Goal: Task Accomplishment & Management: Use online tool/utility

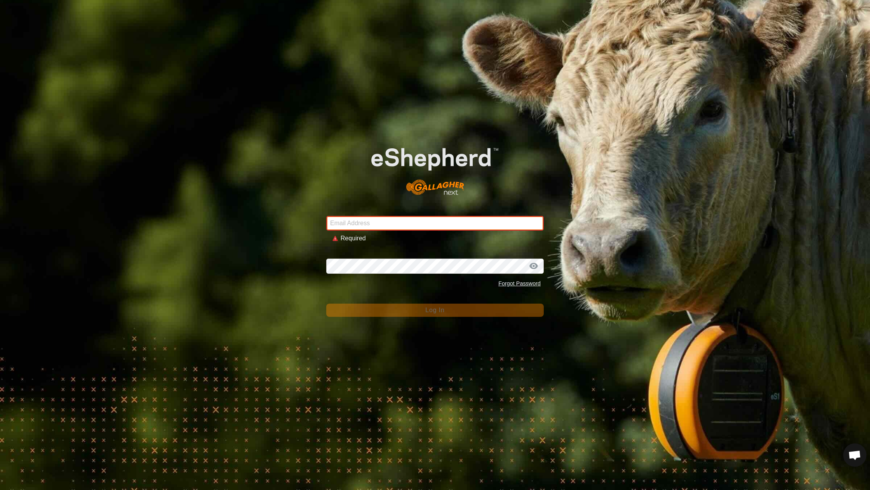
type input "lauren@meadowvalefarmstead.com"
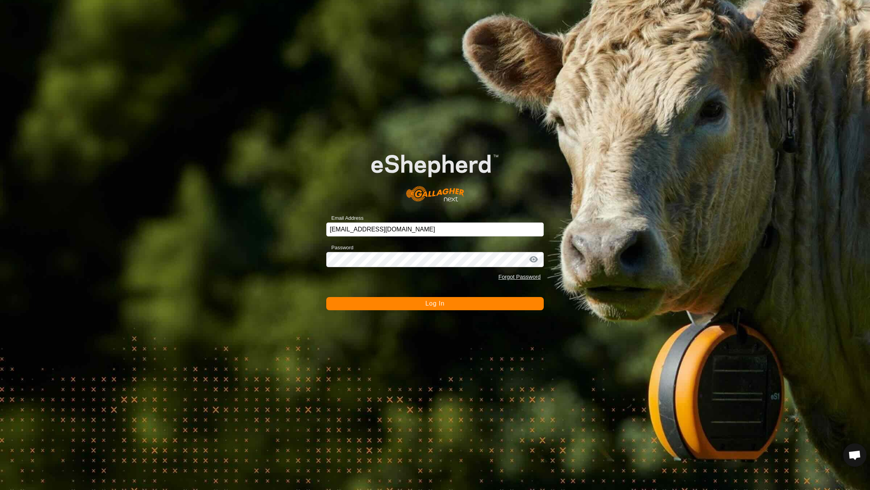
click at [384, 304] on button "Log In" at bounding box center [434, 303] width 217 height 13
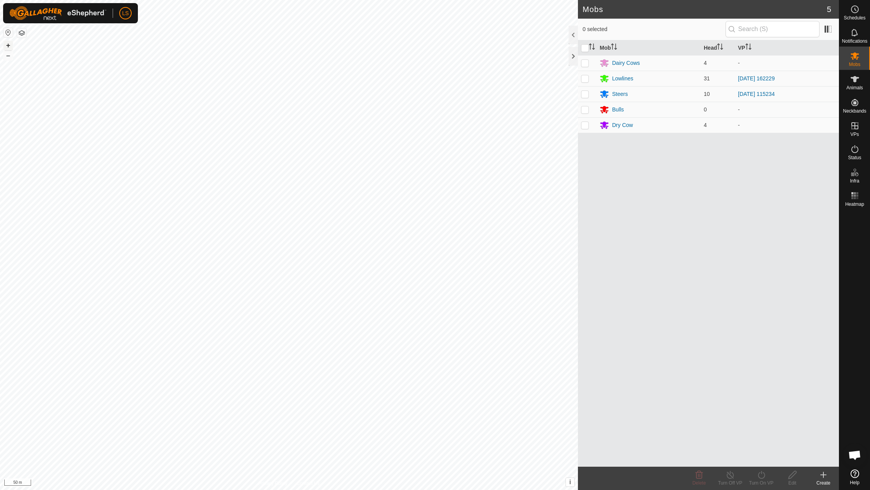
click at [5, 47] on button "+" at bounding box center [7, 45] width 9 height 9
click at [7, 47] on button "+" at bounding box center [7, 45] width 9 height 9
click at [8, 56] on button "–" at bounding box center [7, 55] width 9 height 9
click at [587, 92] on p-checkbox at bounding box center [585, 94] width 8 height 6
checkbox input "true"
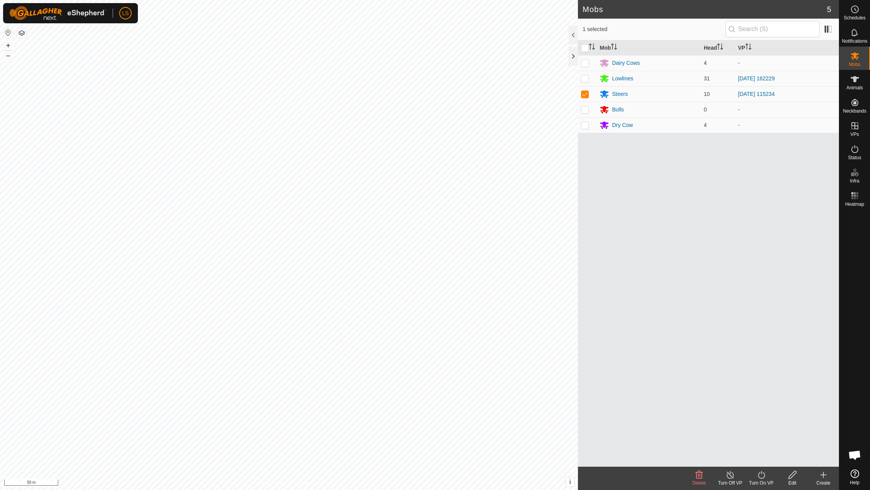
click at [760, 479] on icon at bounding box center [761, 474] width 10 height 9
click at [760, 462] on link "Now" at bounding box center [784, 458] width 77 height 16
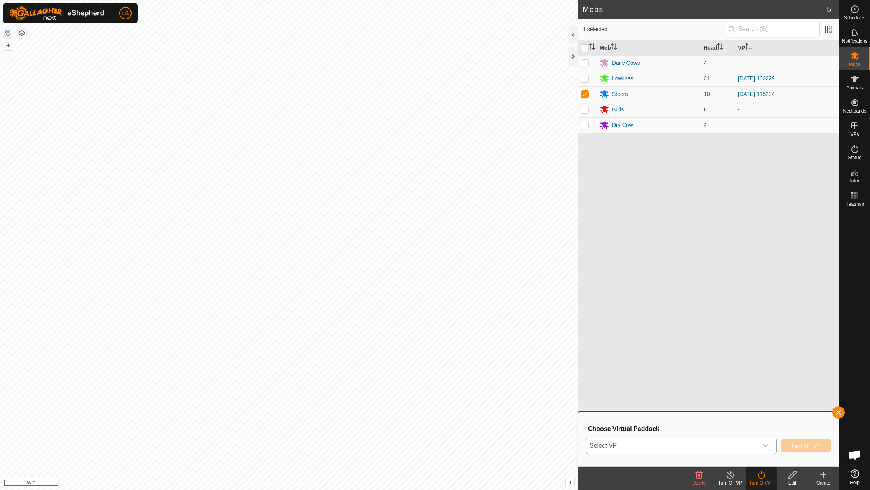
click at [768, 444] on icon "dropdown trigger" at bounding box center [765, 445] width 5 height 3
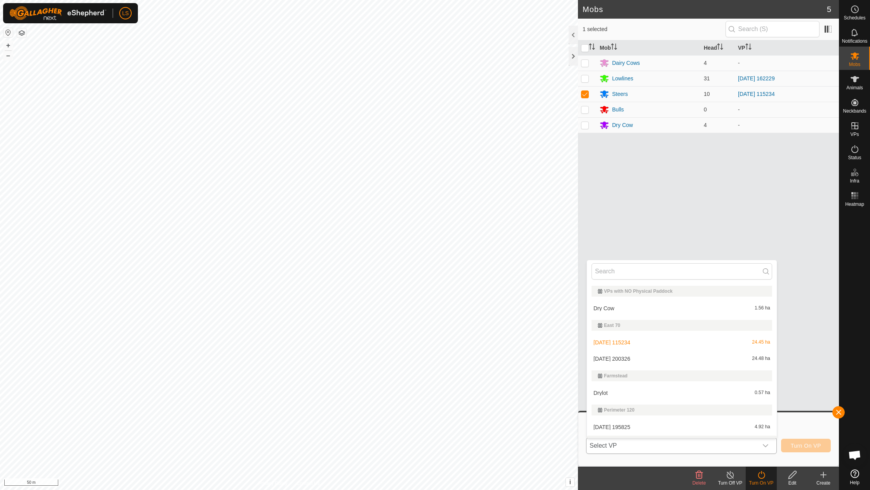
scroll to position [12, 0]
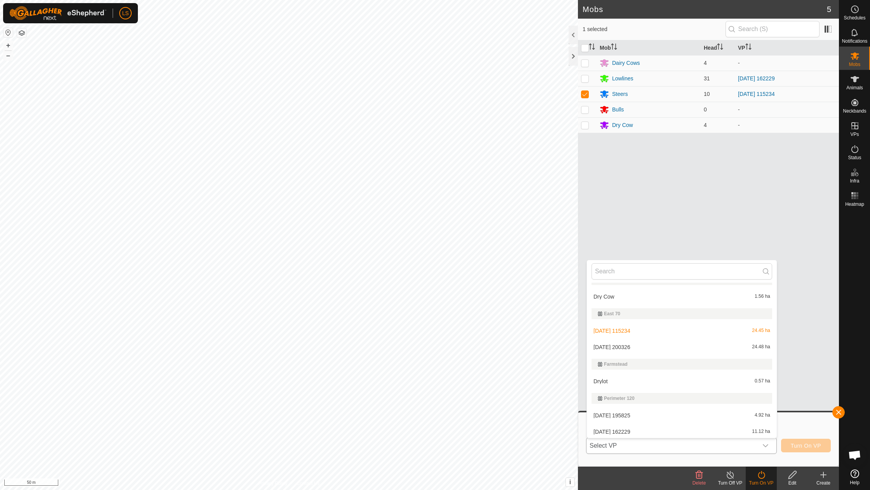
click at [645, 330] on li "[DATE] 115234 24.45 ha" at bounding box center [682, 331] width 190 height 16
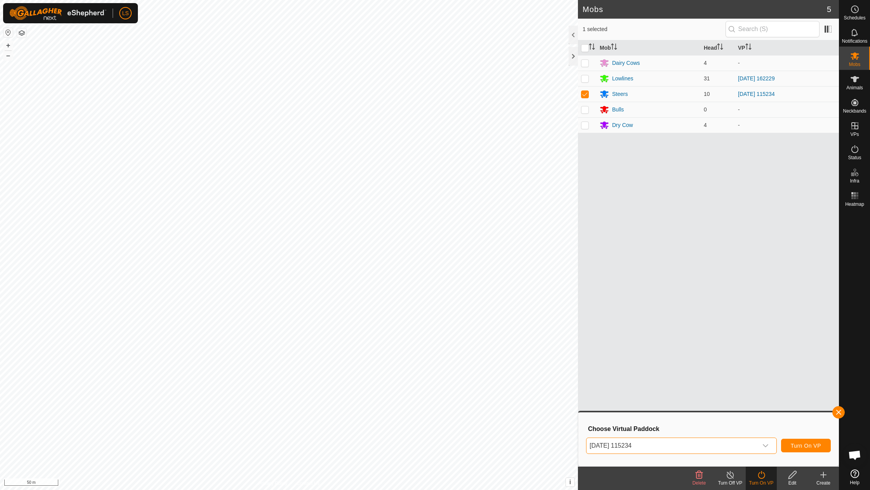
click at [811, 443] on span "Turn On VP" at bounding box center [805, 446] width 30 height 6
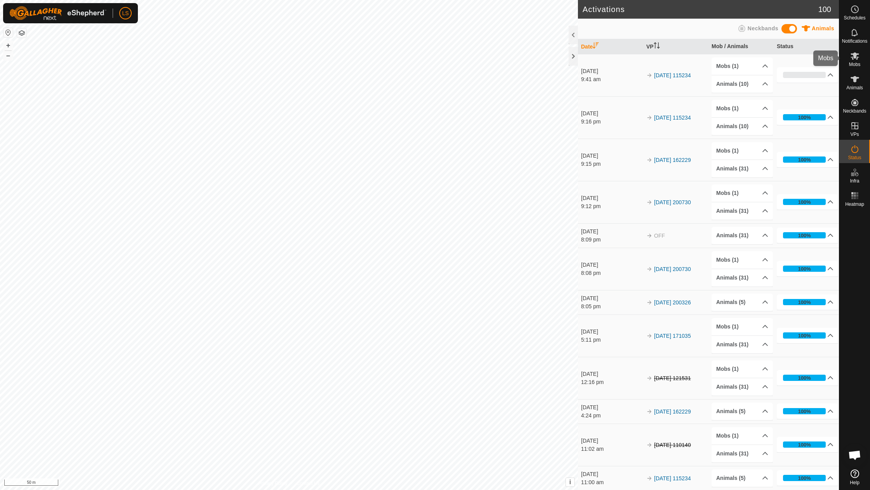
click at [851, 57] on icon at bounding box center [854, 55] width 9 height 9
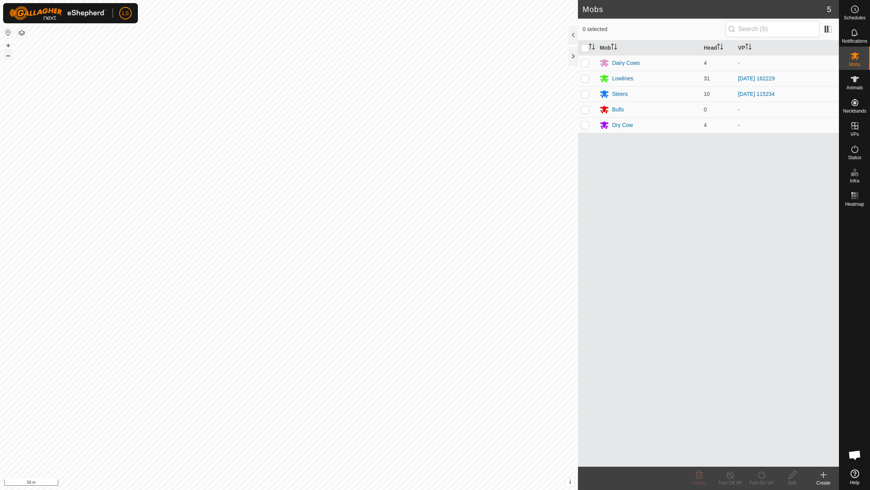
click at [7, 58] on button "–" at bounding box center [7, 55] width 9 height 9
click at [7, 47] on button "+" at bounding box center [7, 45] width 9 height 9
click at [12, 44] on button "+" at bounding box center [7, 45] width 9 height 9
click at [8, 44] on button "+" at bounding box center [7, 45] width 9 height 9
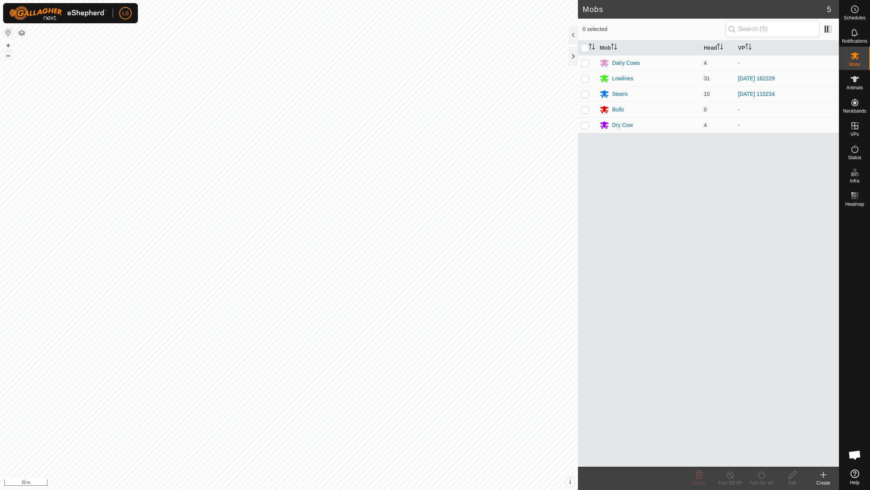
click at [10, 56] on button "–" at bounding box center [7, 55] width 9 height 9
click at [813, 123] on link "In Rotation" at bounding box center [805, 126] width 66 height 16
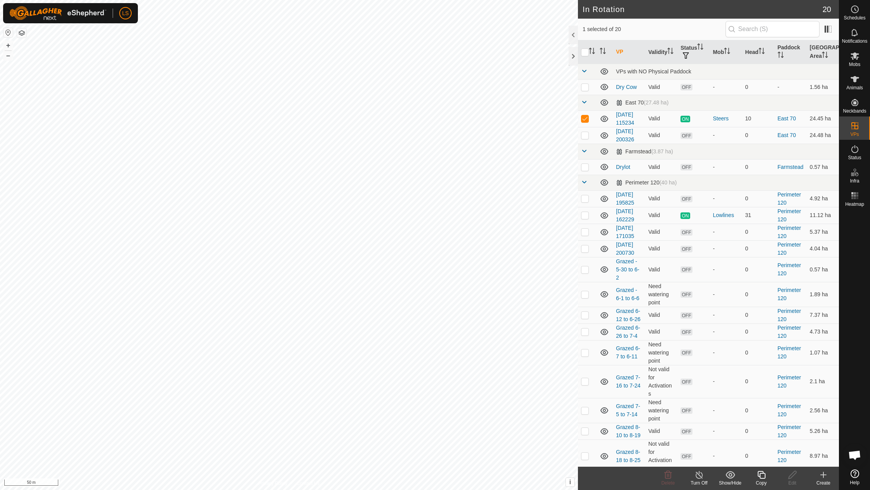
click at [822, 478] on icon at bounding box center [822, 474] width 9 height 9
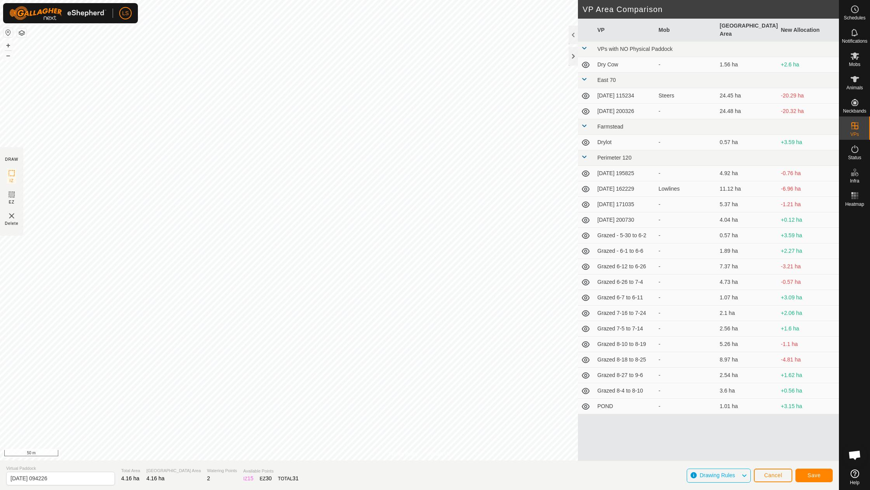
click at [813, 475] on span "Save" at bounding box center [813, 475] width 13 height 6
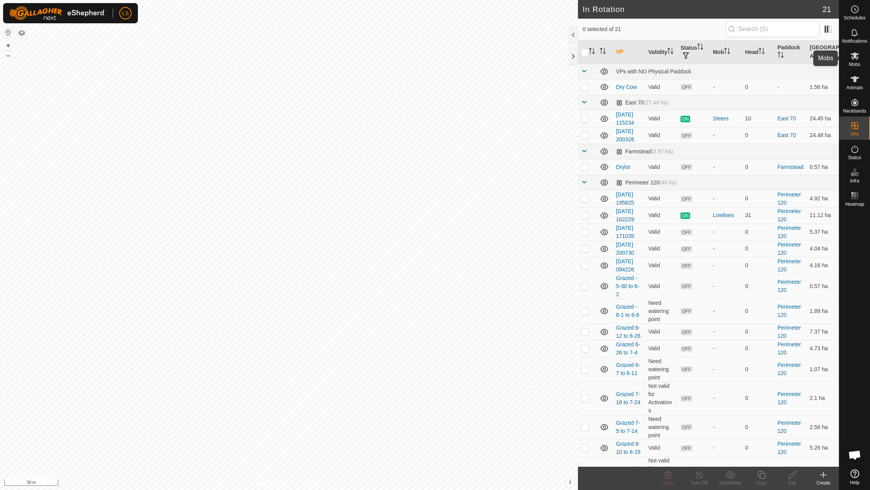
click at [855, 57] on icon at bounding box center [854, 55] width 9 height 7
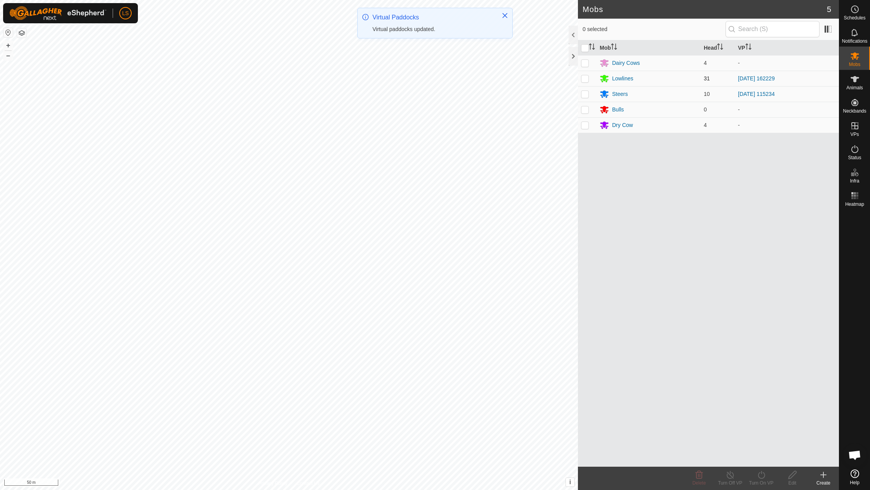
click at [584, 76] on p-checkbox at bounding box center [585, 78] width 8 height 6
checkbox input "true"
click at [760, 475] on icon at bounding box center [761, 474] width 10 height 9
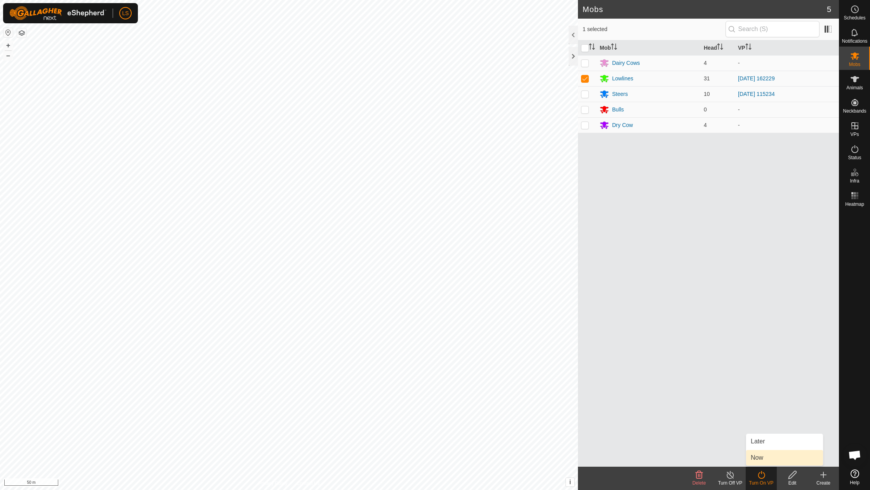
click at [757, 454] on link "Now" at bounding box center [784, 458] width 77 height 16
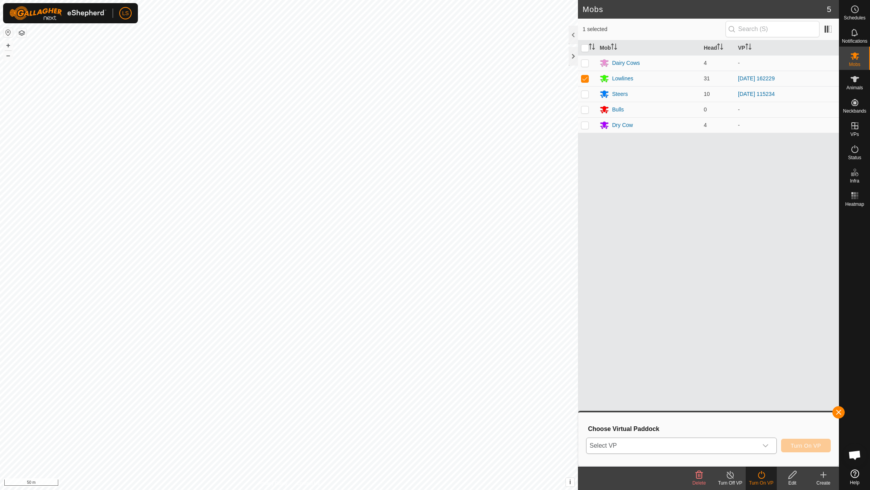
click at [714, 444] on span "Select VP" at bounding box center [671, 446] width 171 height 16
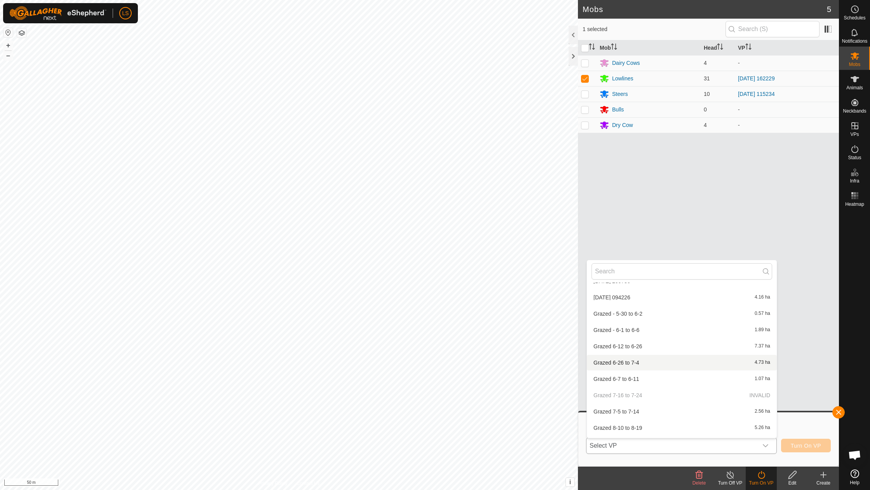
scroll to position [149, 0]
click at [641, 339] on li "[DATE] 094226 4.16 ha" at bounding box center [682, 343] width 190 height 16
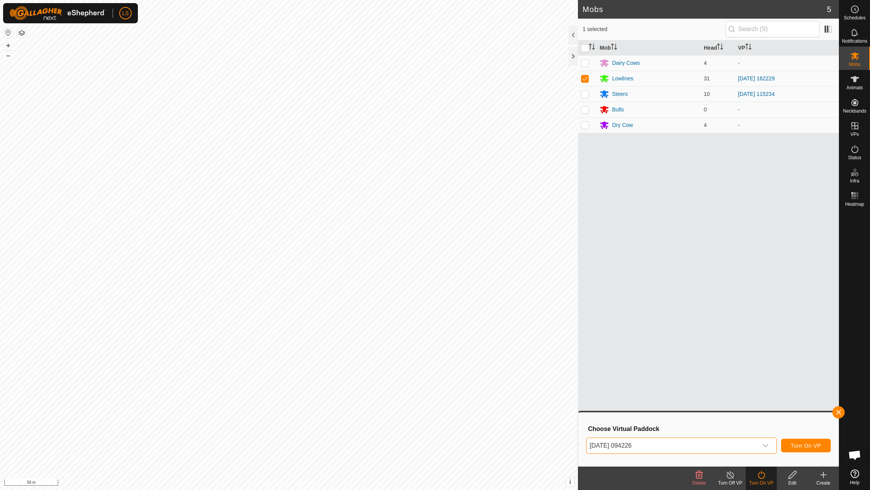
click at [810, 444] on span "Turn On VP" at bounding box center [805, 446] width 30 height 6
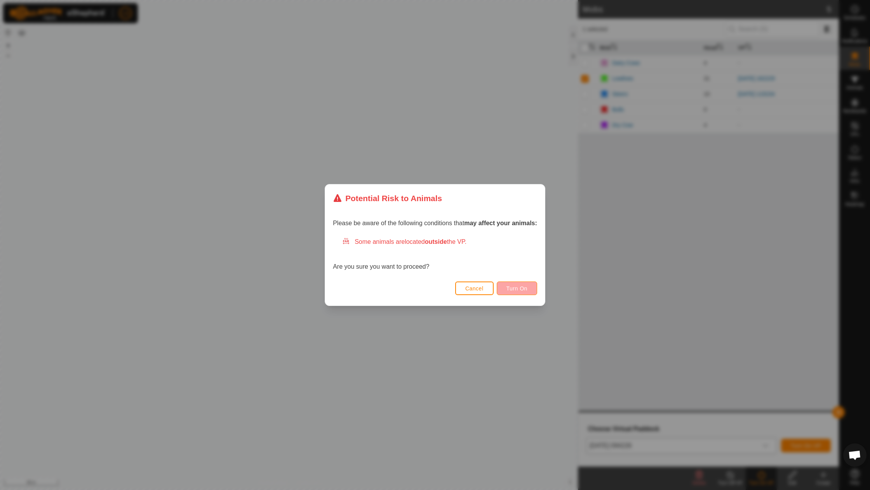
click at [515, 292] on button "Turn On" at bounding box center [517, 288] width 40 height 14
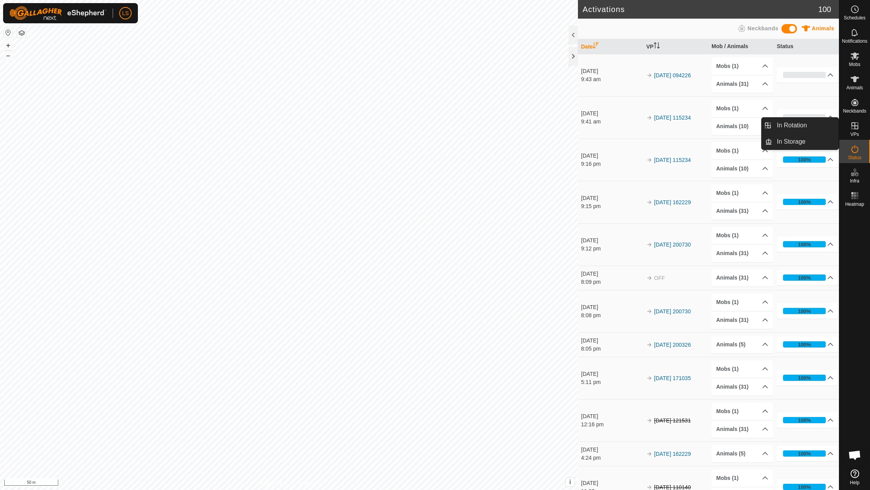
click at [858, 123] on icon at bounding box center [854, 125] width 9 height 9
click at [806, 125] on link "In Rotation" at bounding box center [805, 126] width 66 height 16
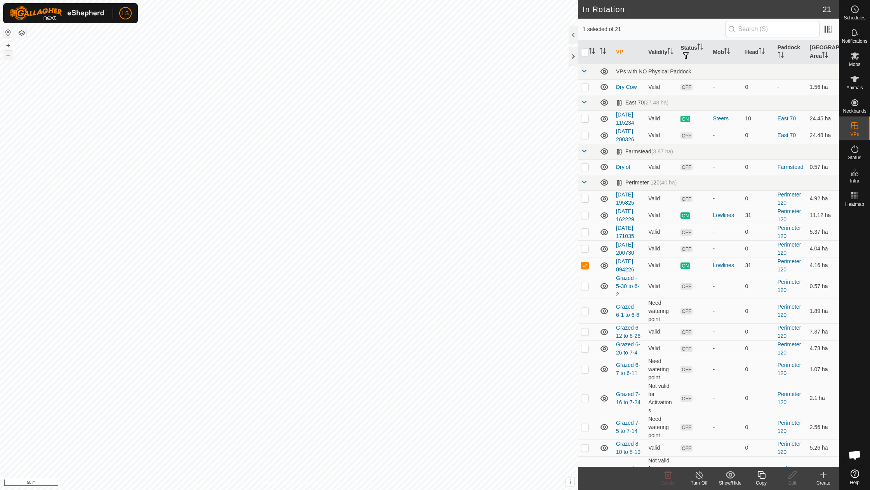
click at [9, 57] on button "–" at bounding box center [7, 55] width 9 height 9
click at [699, 479] on icon at bounding box center [699, 474] width 10 height 9
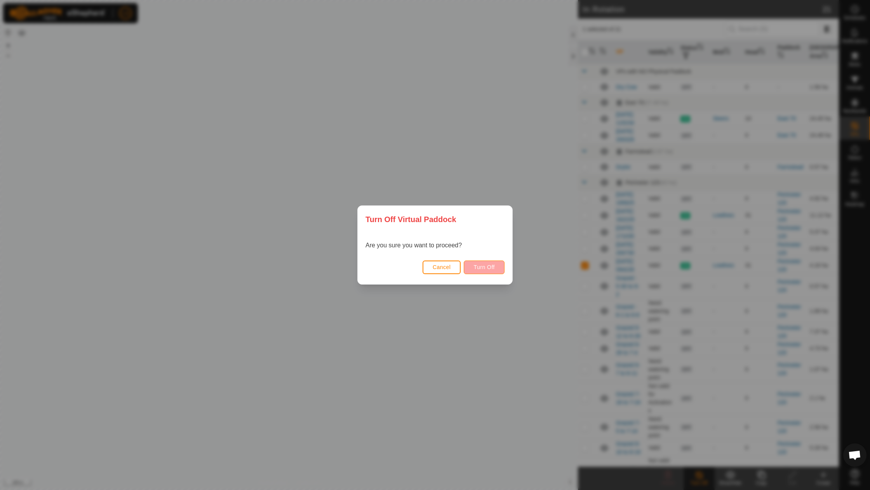
click at [490, 266] on span "Turn Off" at bounding box center [483, 267] width 21 height 6
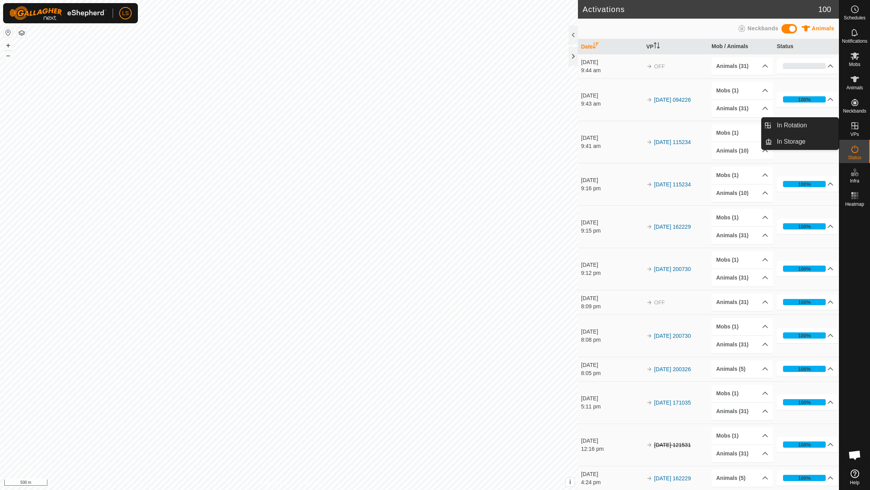
click at [856, 126] on icon at bounding box center [854, 125] width 9 height 9
click at [7, 46] on button "+" at bounding box center [7, 45] width 9 height 9
click at [9, 44] on button "+" at bounding box center [7, 45] width 9 height 9
click at [8, 56] on button "–" at bounding box center [7, 55] width 9 height 9
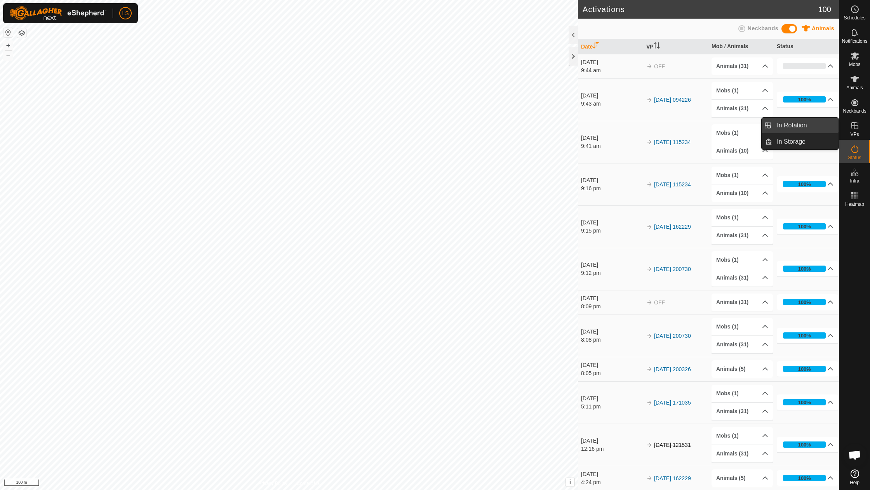
click at [821, 129] on link "In Rotation" at bounding box center [805, 126] width 66 height 16
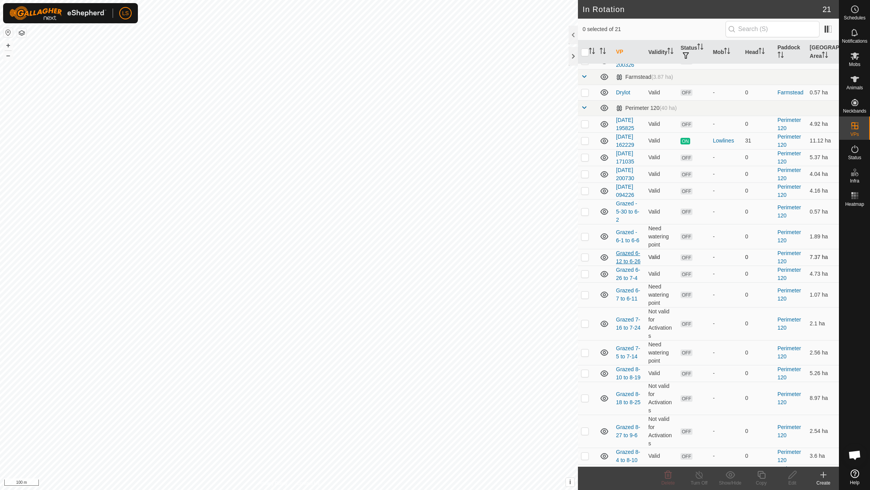
scroll to position [73, 0]
click at [584, 189] on p-checkbox at bounding box center [585, 192] width 8 height 6
checkbox input "true"
click at [795, 476] on icon at bounding box center [792, 474] width 10 height 9
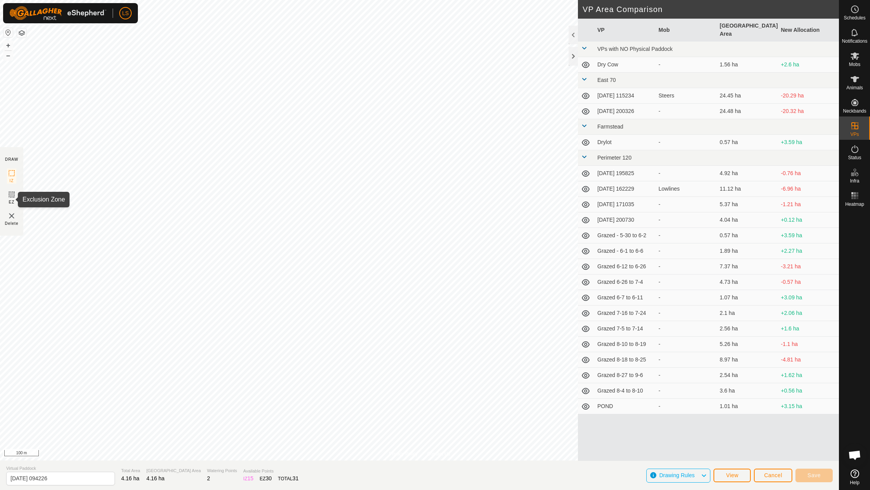
click at [10, 196] on icon at bounding box center [11, 194] width 5 height 5
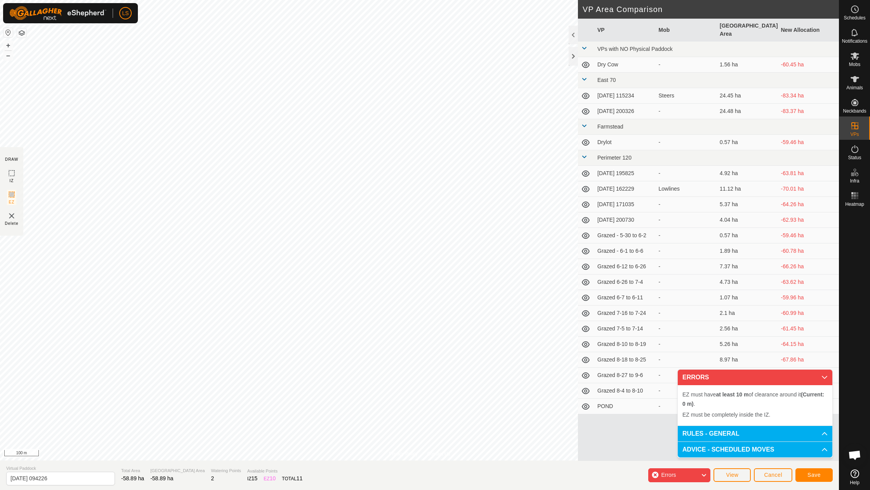
click at [826, 377] on p-accordion-header "ERRORS" at bounding box center [754, 378] width 155 height 16
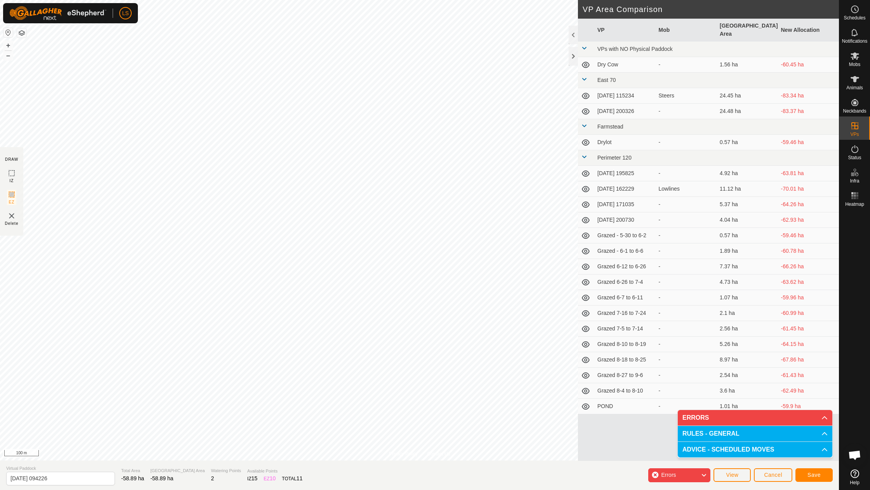
click at [655, 474] on div "Errors" at bounding box center [679, 475] width 62 height 14
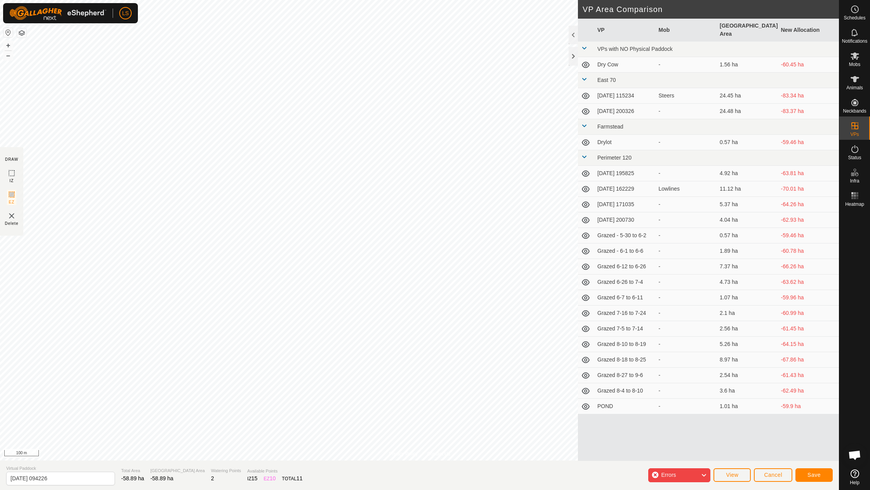
click at [822, 476] on button "Save" at bounding box center [813, 475] width 37 height 14
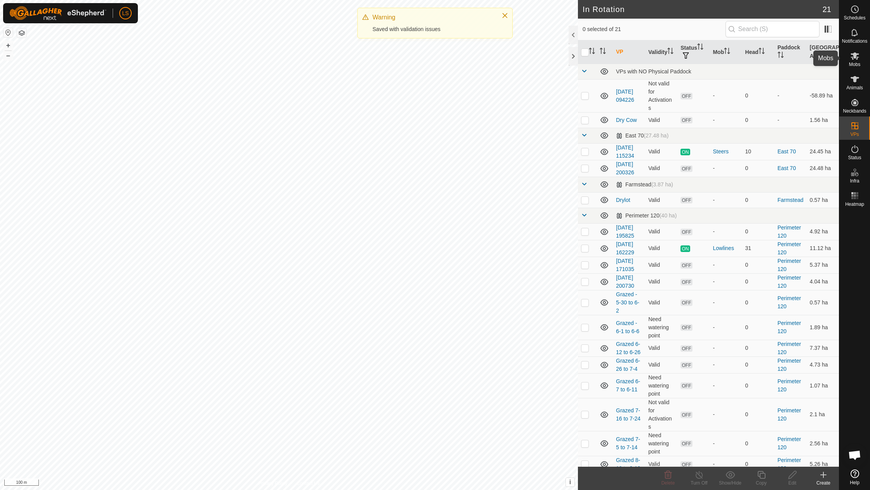
click at [854, 58] on icon at bounding box center [854, 55] width 9 height 7
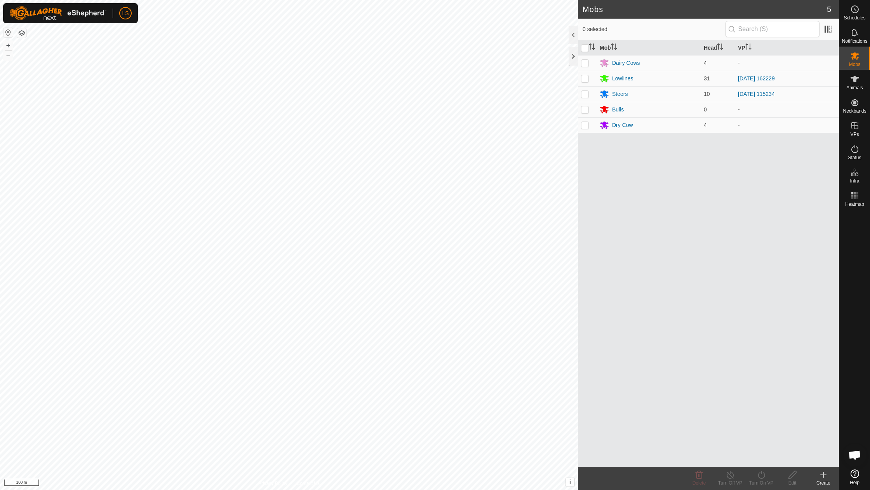
click at [584, 76] on p-checkbox at bounding box center [585, 78] width 8 height 6
checkbox input "true"
click at [763, 477] on icon at bounding box center [761, 474] width 10 height 9
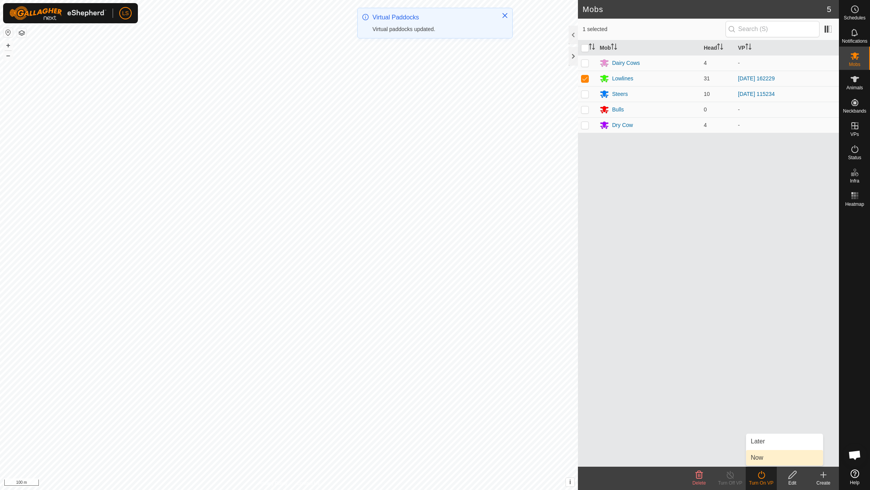
click at [760, 460] on link "Now" at bounding box center [784, 458] width 77 height 16
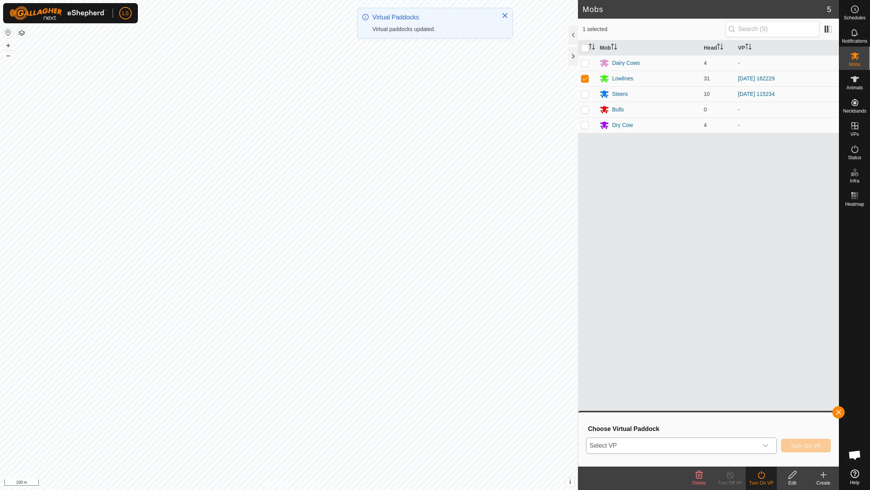
click at [681, 451] on span "Select VP" at bounding box center [671, 446] width 171 height 16
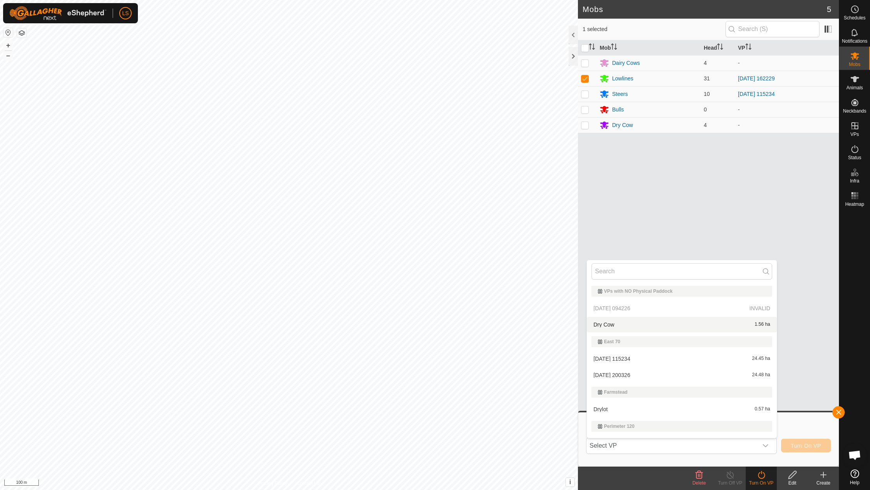
click at [803, 283] on div "Mob Head VP Dairy Cows 4 - Lowlines 31 [DATE] 162229 Steers 10 [DATE] 115234 Bu…" at bounding box center [708, 253] width 261 height 426
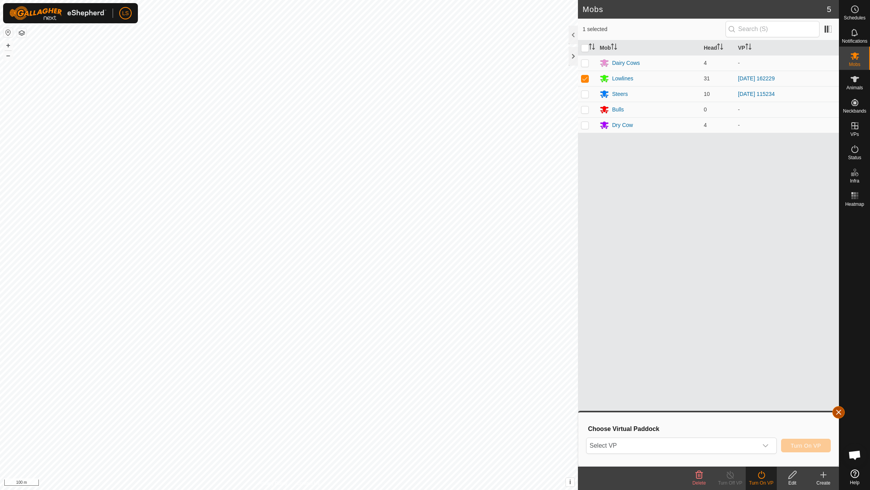
click at [836, 410] on button "button" at bounding box center [838, 412] width 12 height 12
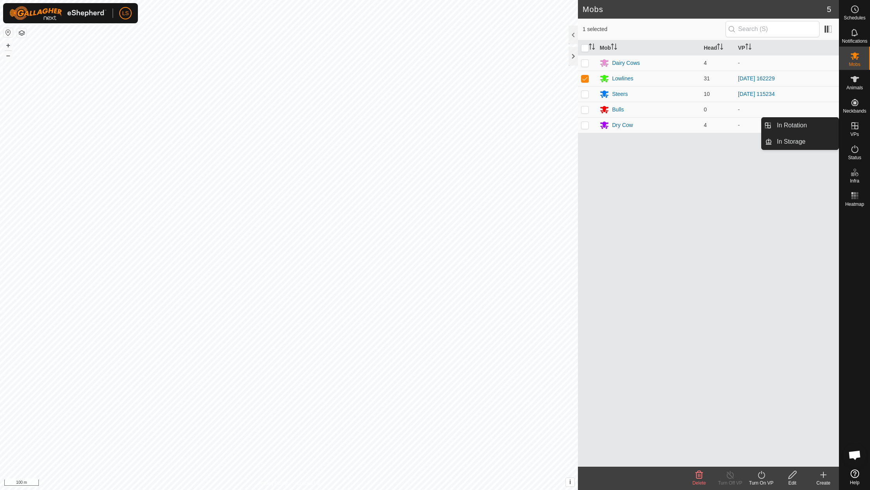
click at [857, 126] on icon at bounding box center [854, 125] width 9 height 9
click at [819, 130] on link "In Rotation" at bounding box center [805, 126] width 66 height 16
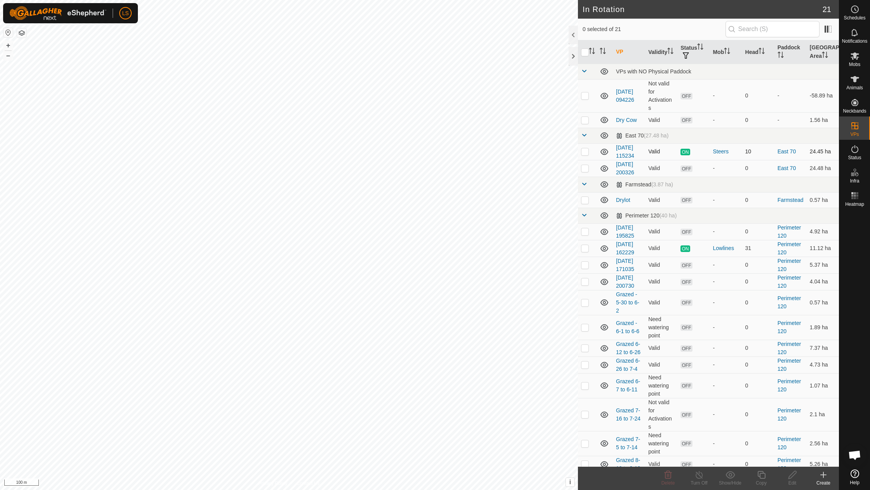
click at [585, 151] on p-checkbox at bounding box center [585, 151] width 8 height 6
click at [585, 152] on p-checkbox at bounding box center [585, 151] width 8 height 6
checkbox input "false"
click at [585, 168] on p-checkbox at bounding box center [585, 168] width 8 height 6
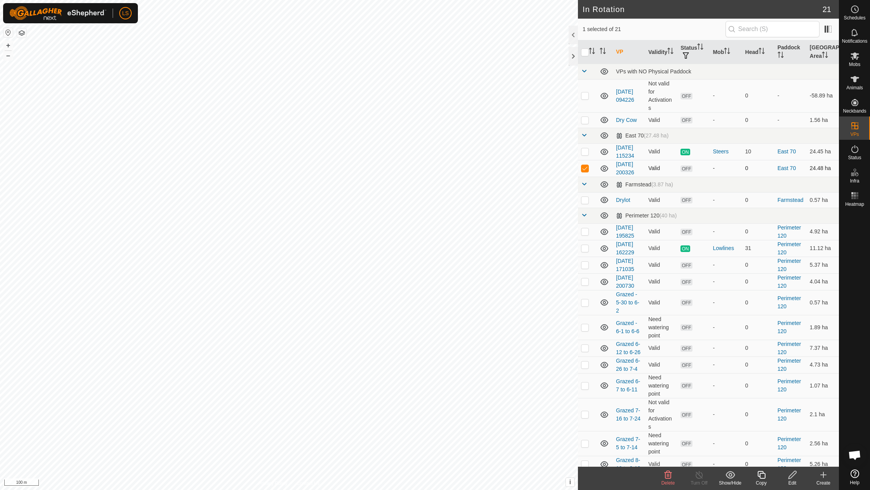
checkbox input "false"
click at [584, 280] on p-checkbox at bounding box center [585, 281] width 8 height 6
checkbox input "false"
click at [584, 230] on p-checkbox at bounding box center [585, 231] width 8 height 6
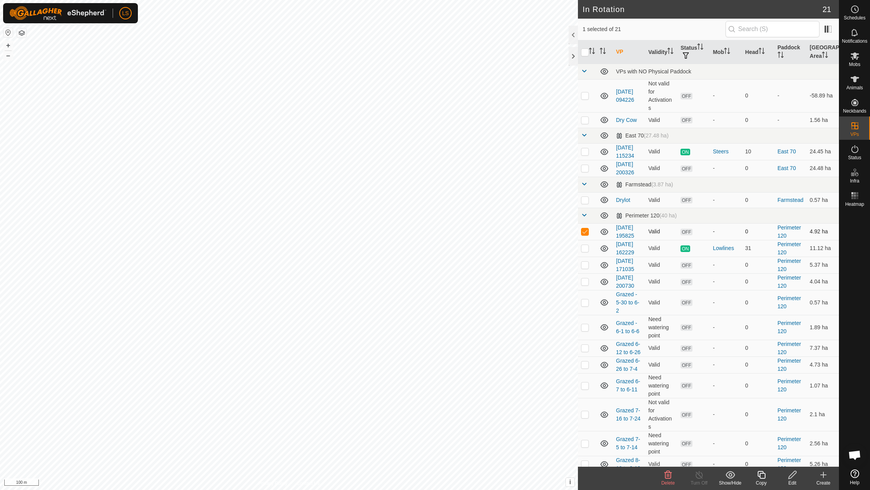
click at [586, 230] on p-checkbox at bounding box center [585, 231] width 8 height 6
checkbox input "false"
click at [583, 165] on p-checkbox at bounding box center [585, 168] width 8 height 6
click at [584, 167] on p-checkbox at bounding box center [585, 168] width 8 height 6
checkbox input "false"
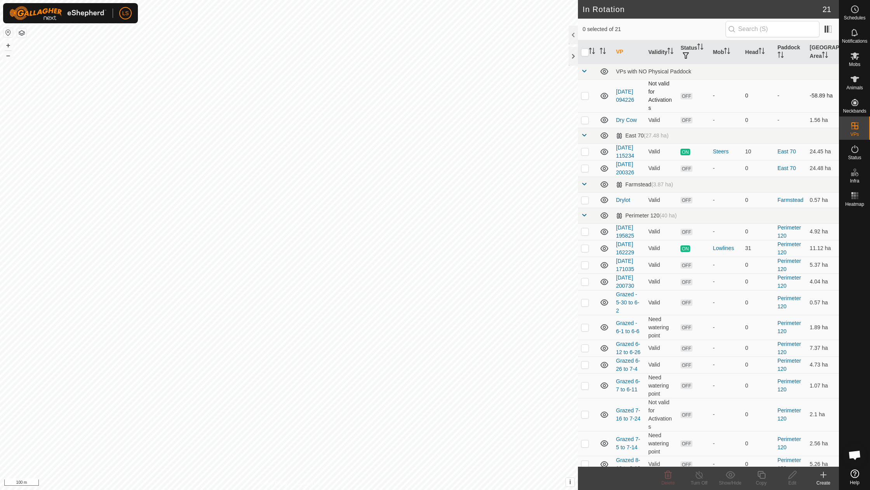
click at [585, 97] on p-checkbox at bounding box center [585, 95] width 8 height 6
checkbox input "true"
click at [790, 477] on icon at bounding box center [792, 474] width 10 height 9
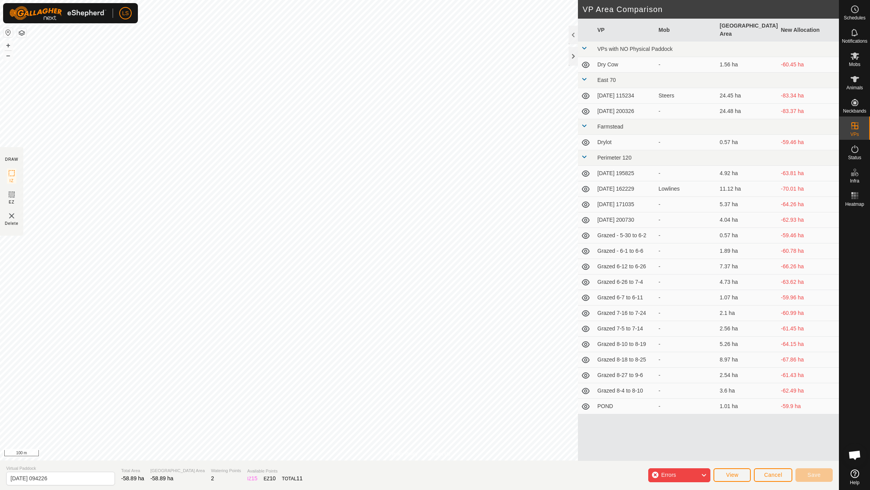
click at [684, 477] on div "Errors" at bounding box center [679, 475] width 62 height 14
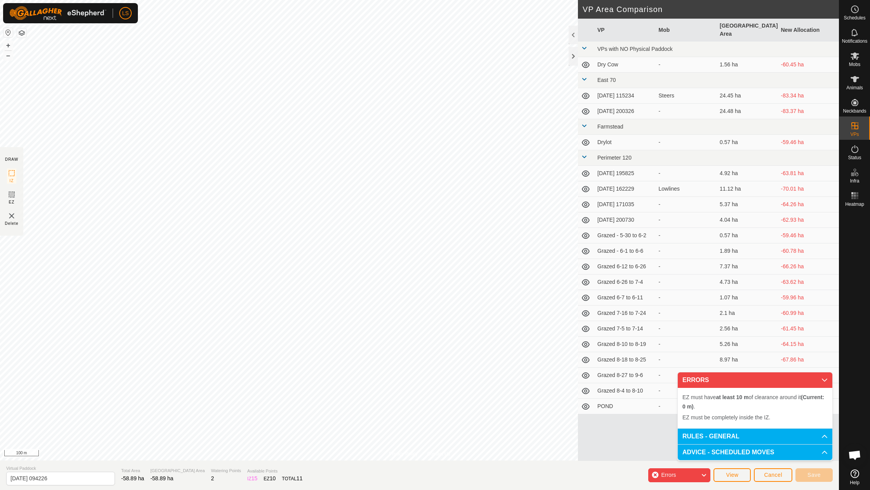
click at [825, 383] on p-accordion-header "ERRORS" at bounding box center [754, 380] width 155 height 16
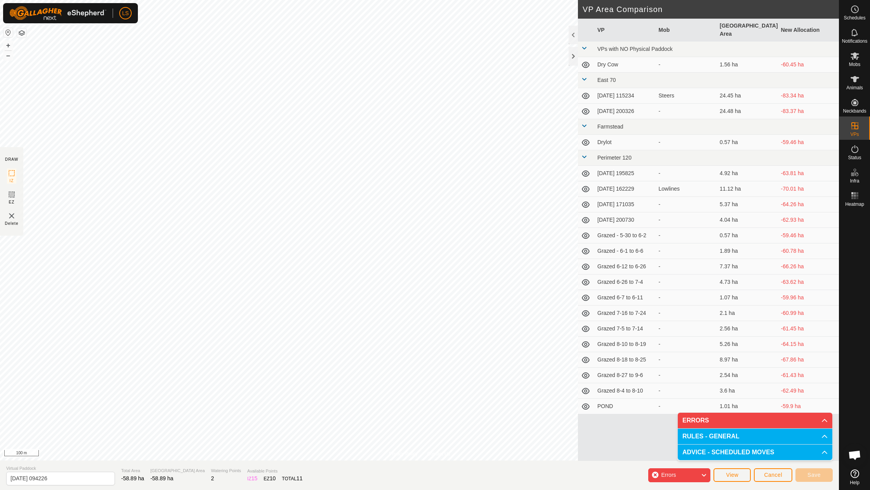
click at [763, 481] on button "Cancel" at bounding box center [773, 475] width 38 height 14
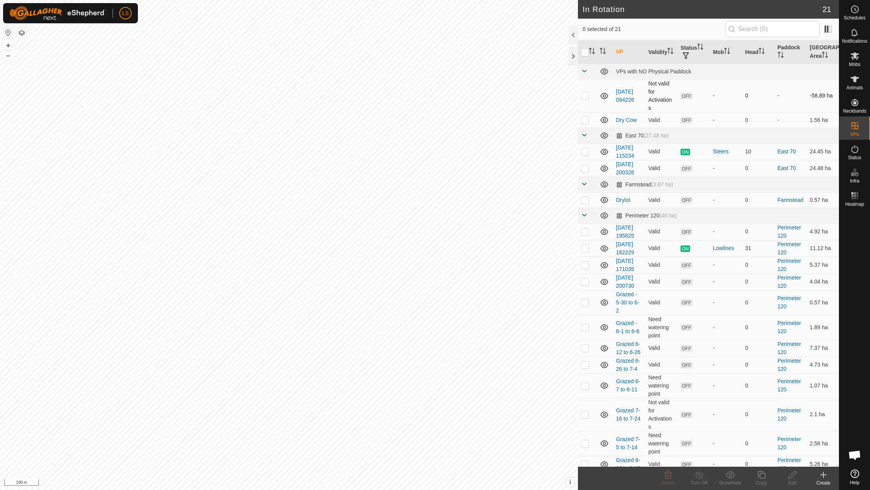
click at [584, 99] on td at bounding box center [587, 95] width 19 height 33
checkbox input "true"
click at [794, 471] on icon at bounding box center [792, 475] width 8 height 8
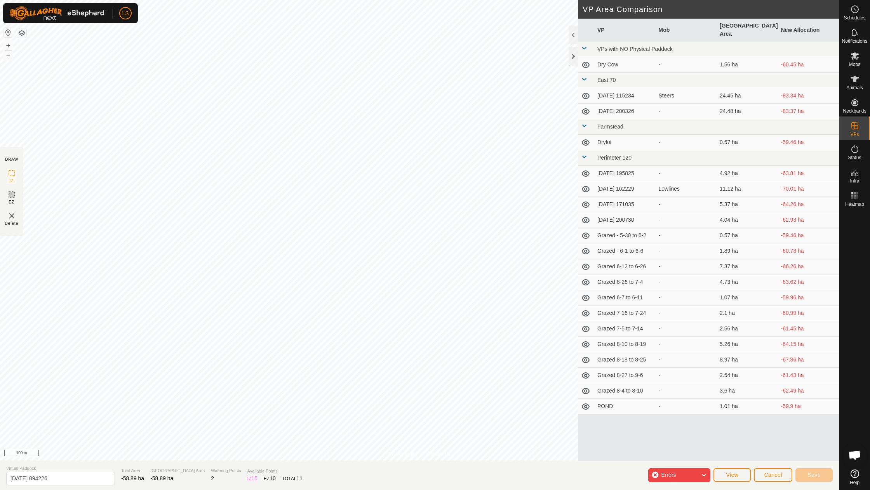
click at [770, 475] on span "Cancel" at bounding box center [773, 475] width 18 height 6
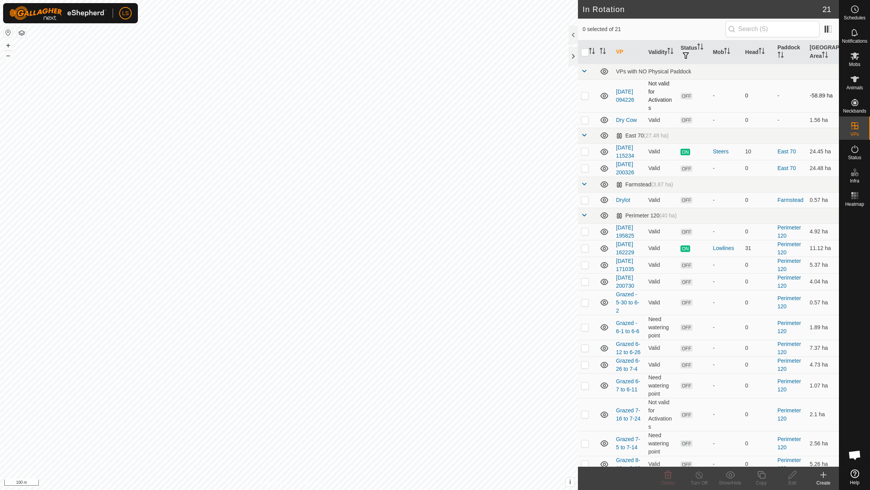
click at [584, 96] on p-checkbox at bounding box center [585, 95] width 8 height 6
click at [668, 479] on icon at bounding box center [667, 475] width 7 height 8
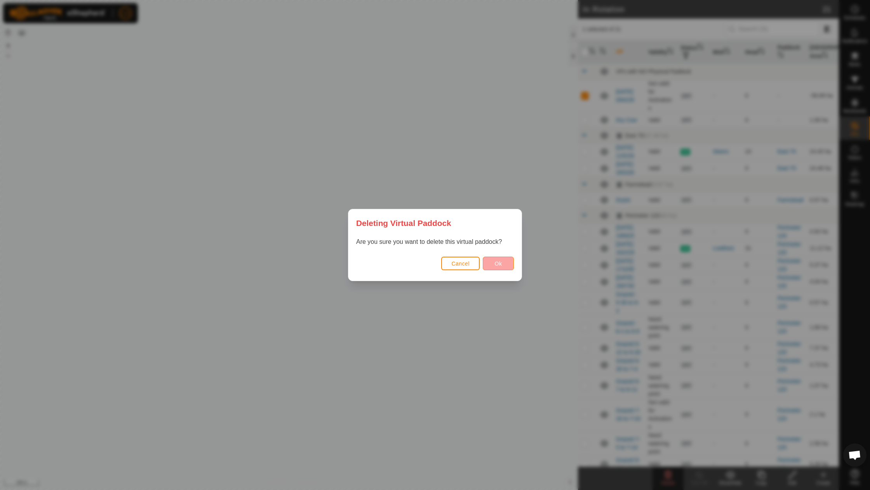
click at [500, 259] on button "Ok" at bounding box center [498, 264] width 31 height 14
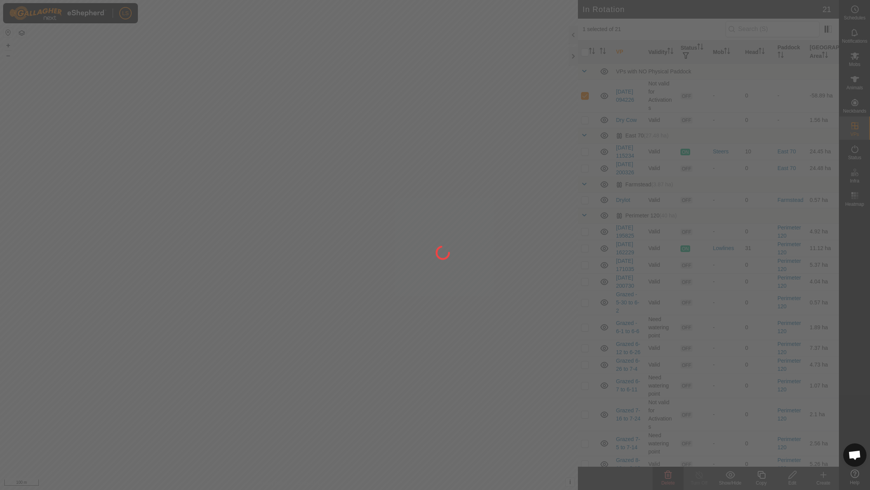
checkbox input "false"
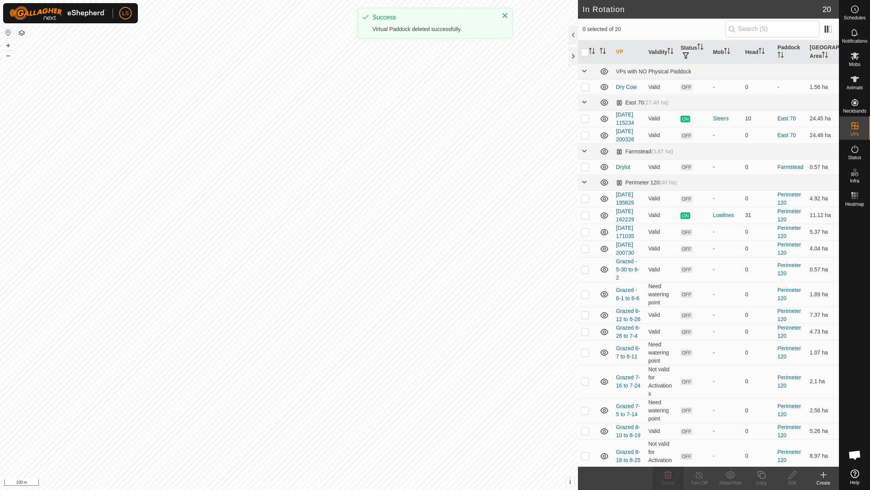
click at [827, 480] on div "Create" at bounding box center [823, 482] width 31 height 7
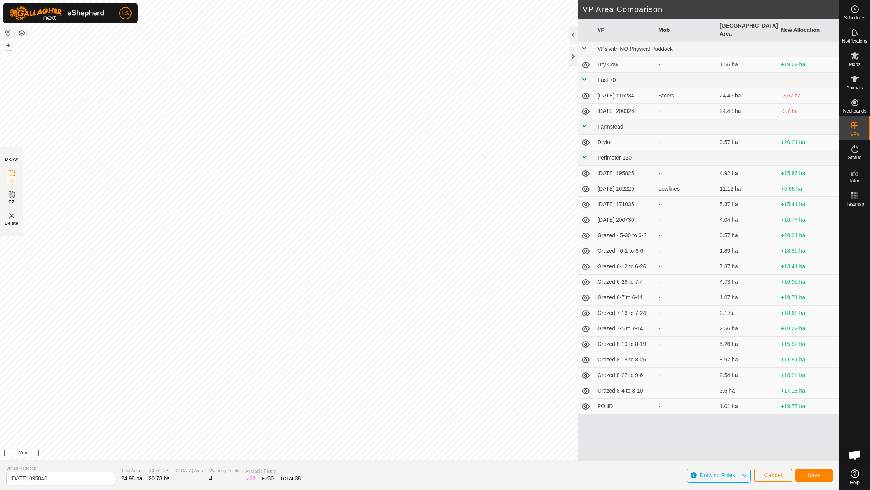
click at [819, 476] on span "Save" at bounding box center [813, 475] width 13 height 6
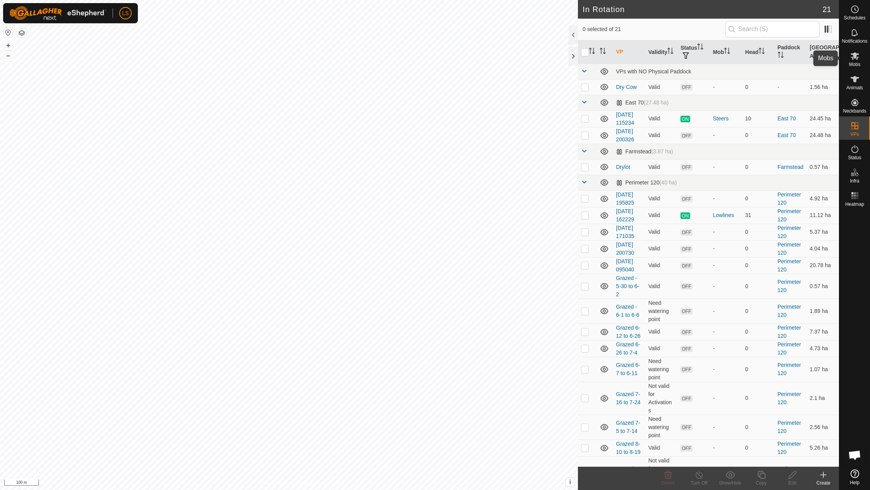
click at [855, 57] on icon at bounding box center [854, 55] width 9 height 7
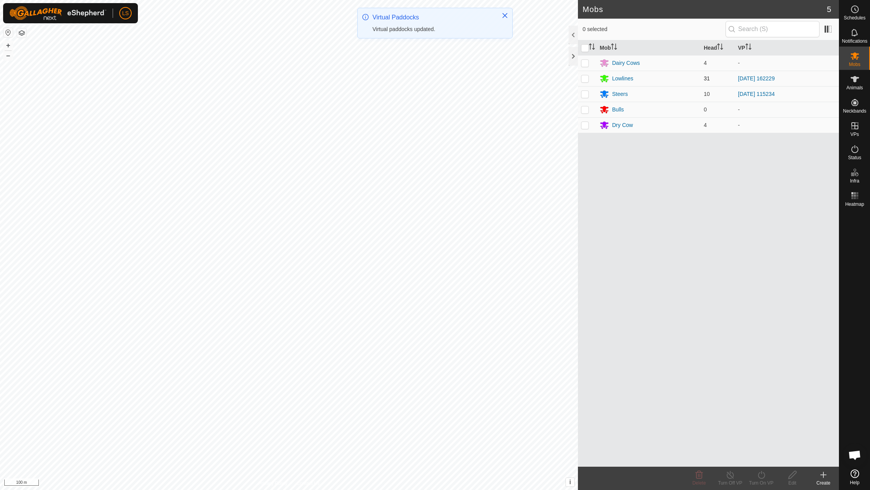
click at [585, 79] on p-checkbox at bounding box center [585, 78] width 8 height 6
checkbox input "true"
click at [758, 477] on icon at bounding box center [760, 475] width 7 height 8
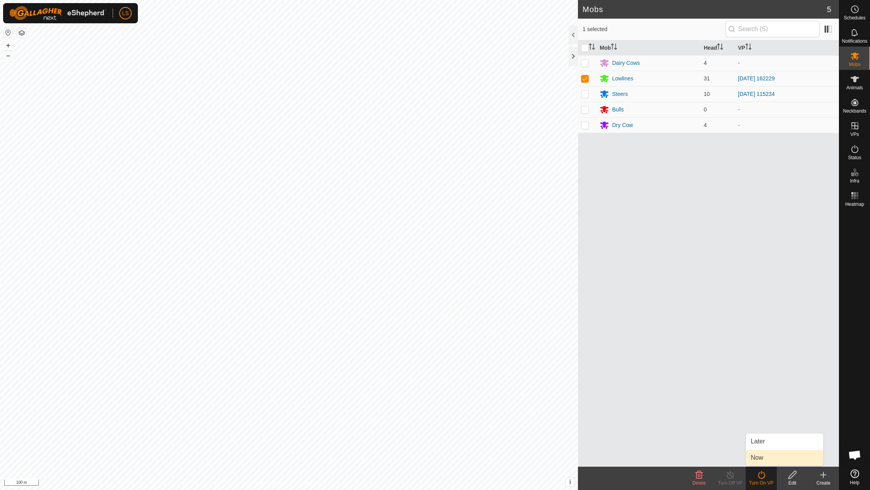
click at [769, 458] on link "Now" at bounding box center [784, 458] width 77 height 16
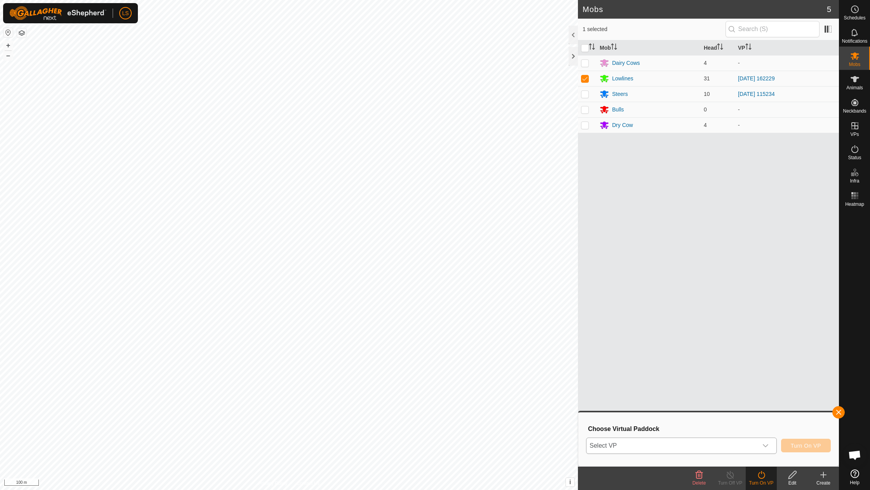
click at [767, 444] on icon "dropdown trigger" at bounding box center [765, 445] width 5 height 3
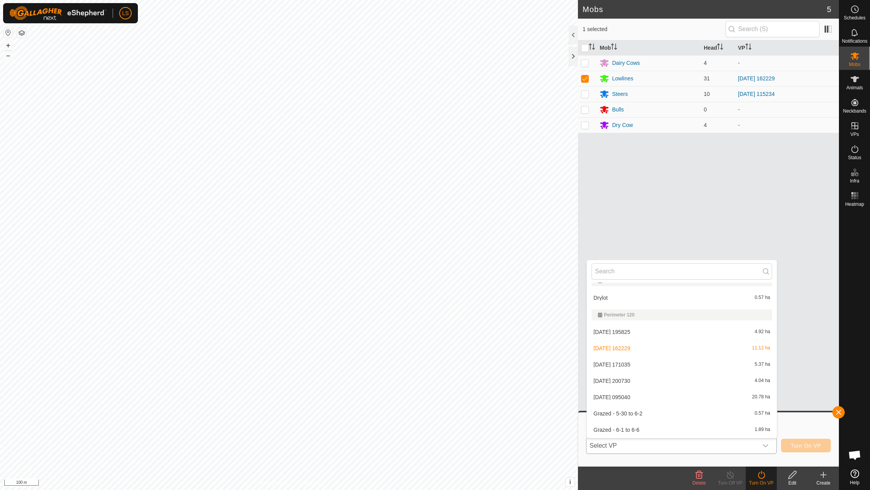
scroll to position [97, 0]
click at [637, 393] on li "[DATE] 095040 20.78 ha" at bounding box center [682, 395] width 190 height 16
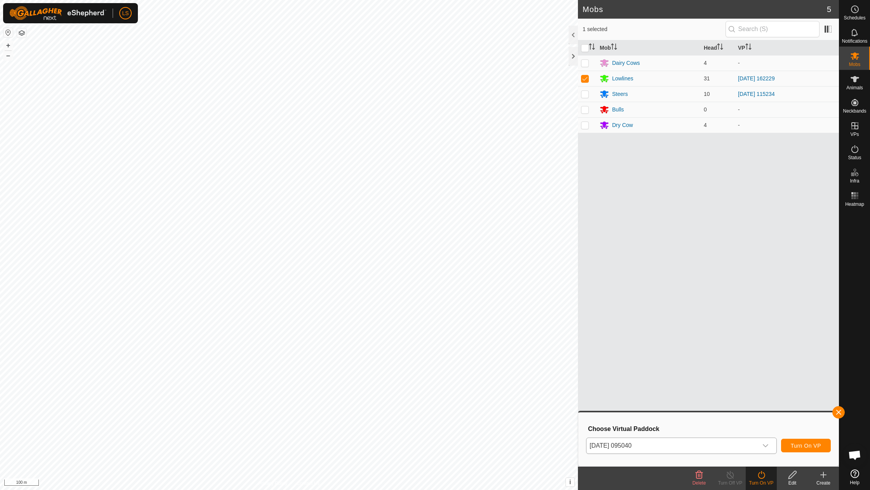
click at [794, 446] on span "Turn On VP" at bounding box center [805, 446] width 30 height 6
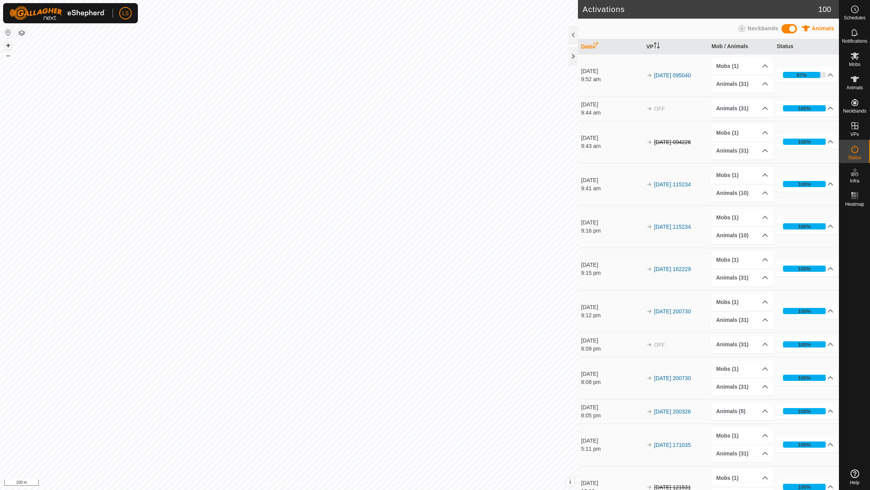
click at [9, 45] on button "+" at bounding box center [7, 45] width 9 height 9
click at [8, 55] on button "–" at bounding box center [7, 55] width 9 height 9
click at [8, 45] on button "+" at bounding box center [7, 45] width 9 height 9
click at [829, 75] on p-accordion-header "87%" at bounding box center [806, 75] width 61 height 16
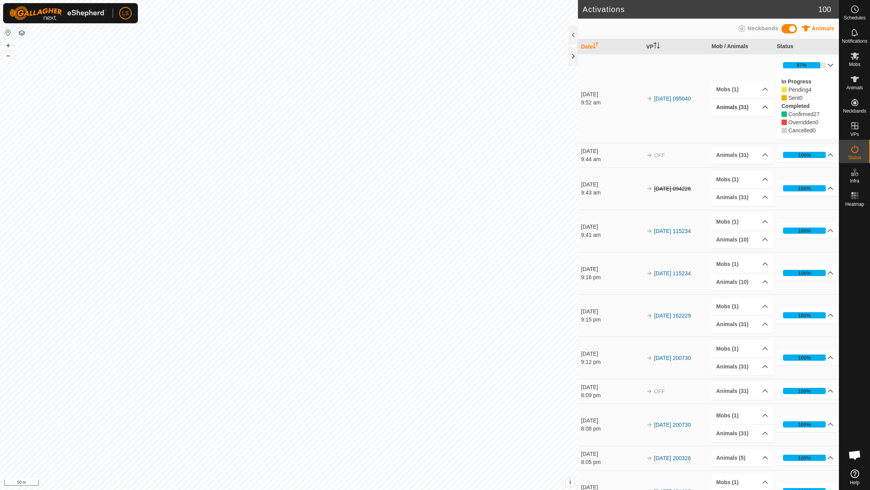
click at [771, 108] on p-accordion-header "Animals (31)" at bounding box center [741, 107] width 61 height 17
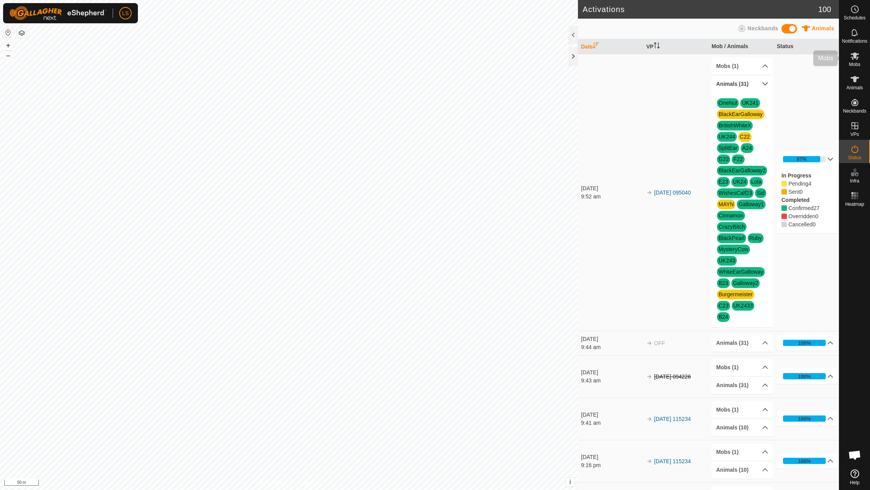
click at [855, 63] on span "Mobs" at bounding box center [854, 64] width 11 height 5
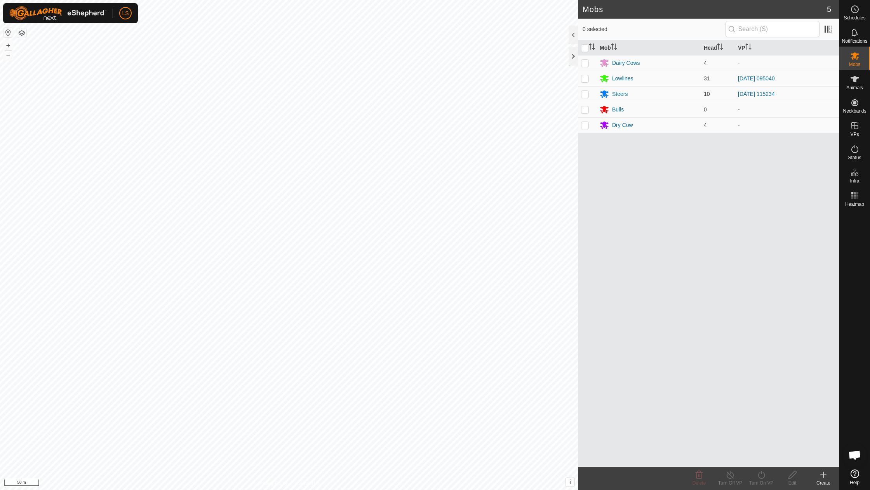
click at [583, 93] on p-checkbox at bounding box center [585, 94] width 8 height 6
click at [583, 95] on p-checkbox at bounding box center [585, 94] width 8 height 6
checkbox input "false"
click at [748, 95] on link "[DATE] 115234" at bounding box center [756, 94] width 37 height 6
